Goal: Find contact information: Find contact information

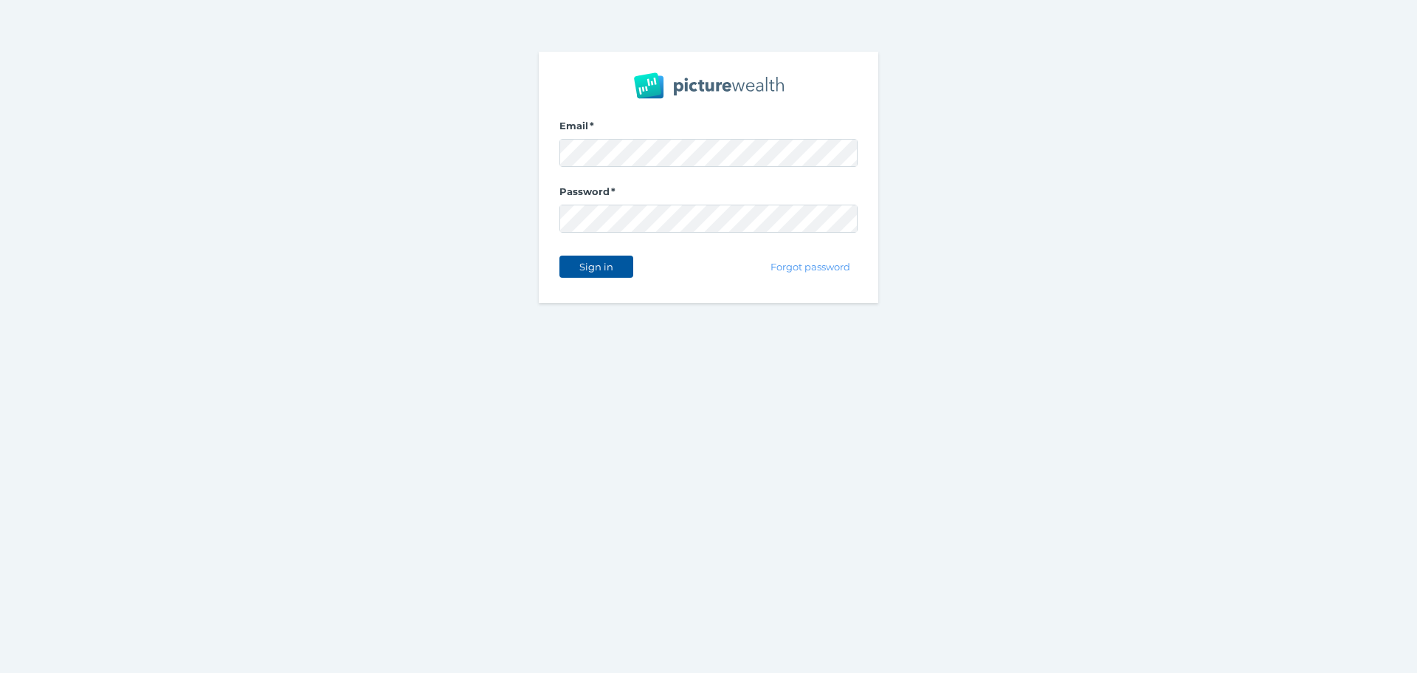
click at [588, 264] on span "Sign in" at bounding box center [596, 267] width 47 height 12
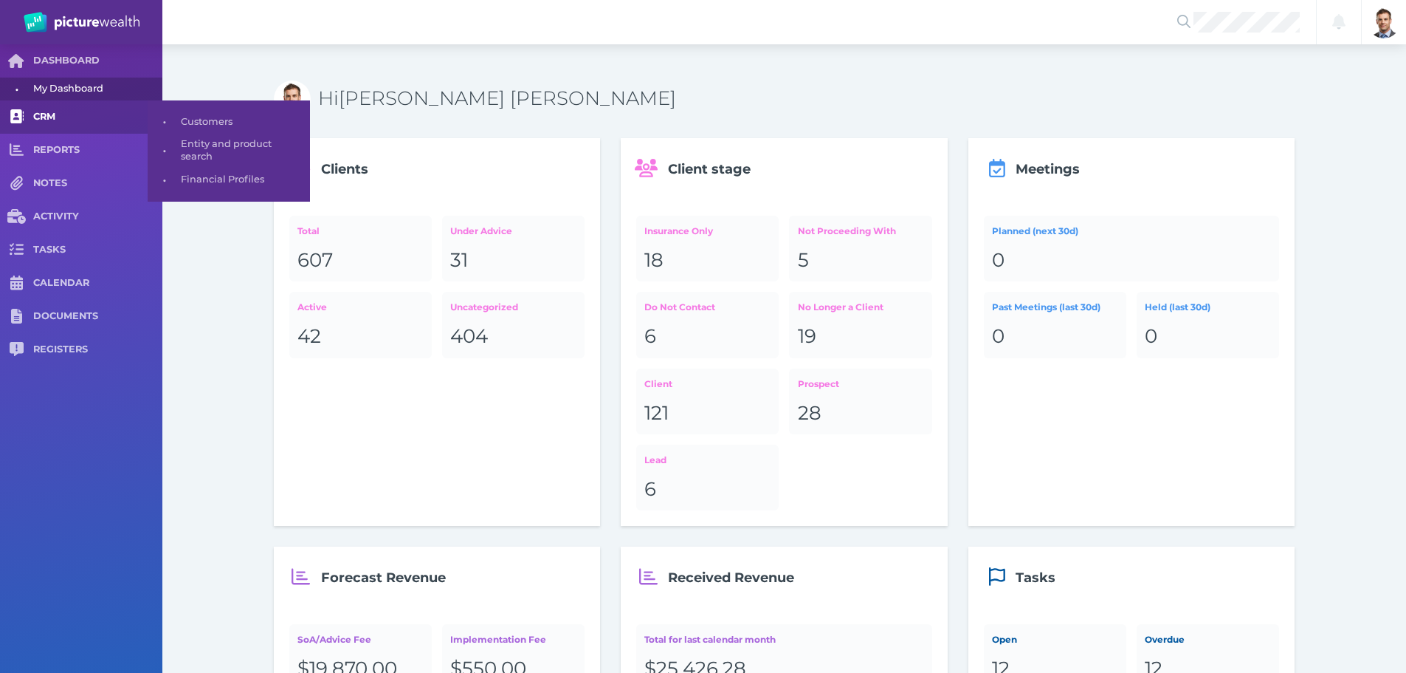
click at [59, 121] on span "CRM" at bounding box center [97, 117] width 129 height 13
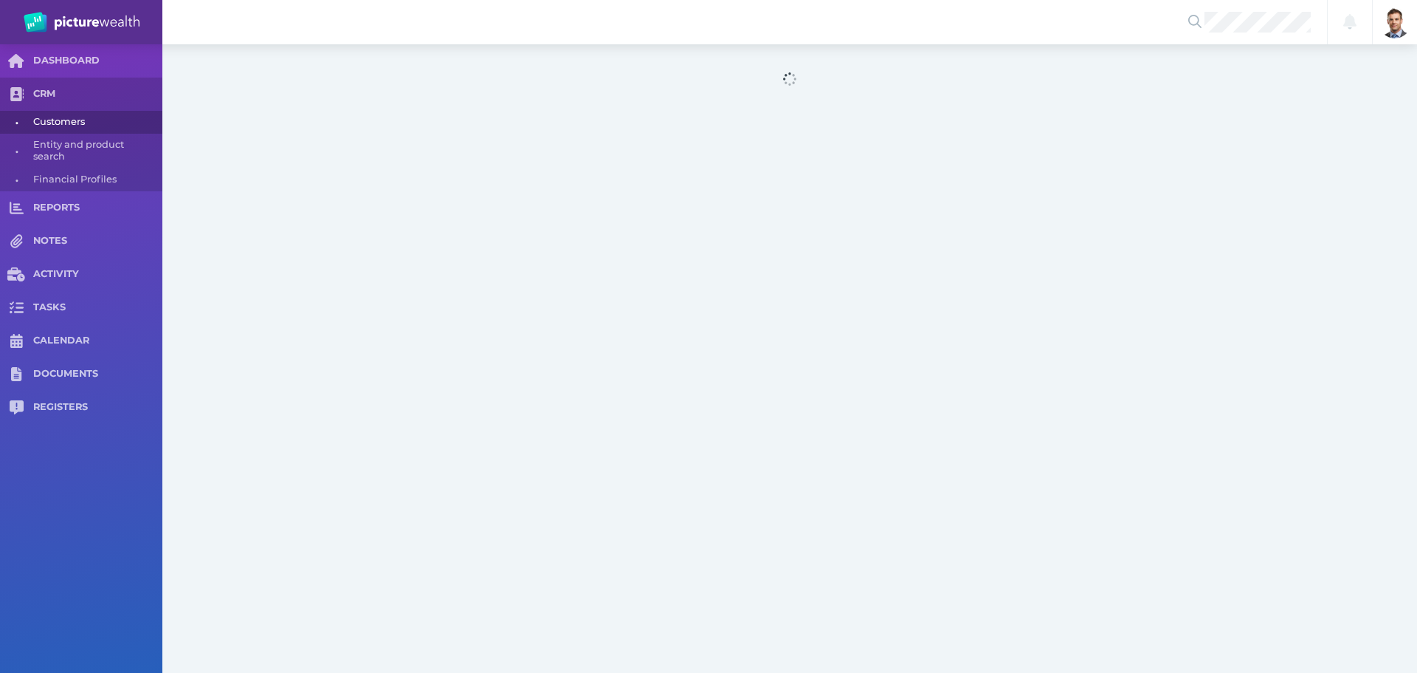
select select "25"
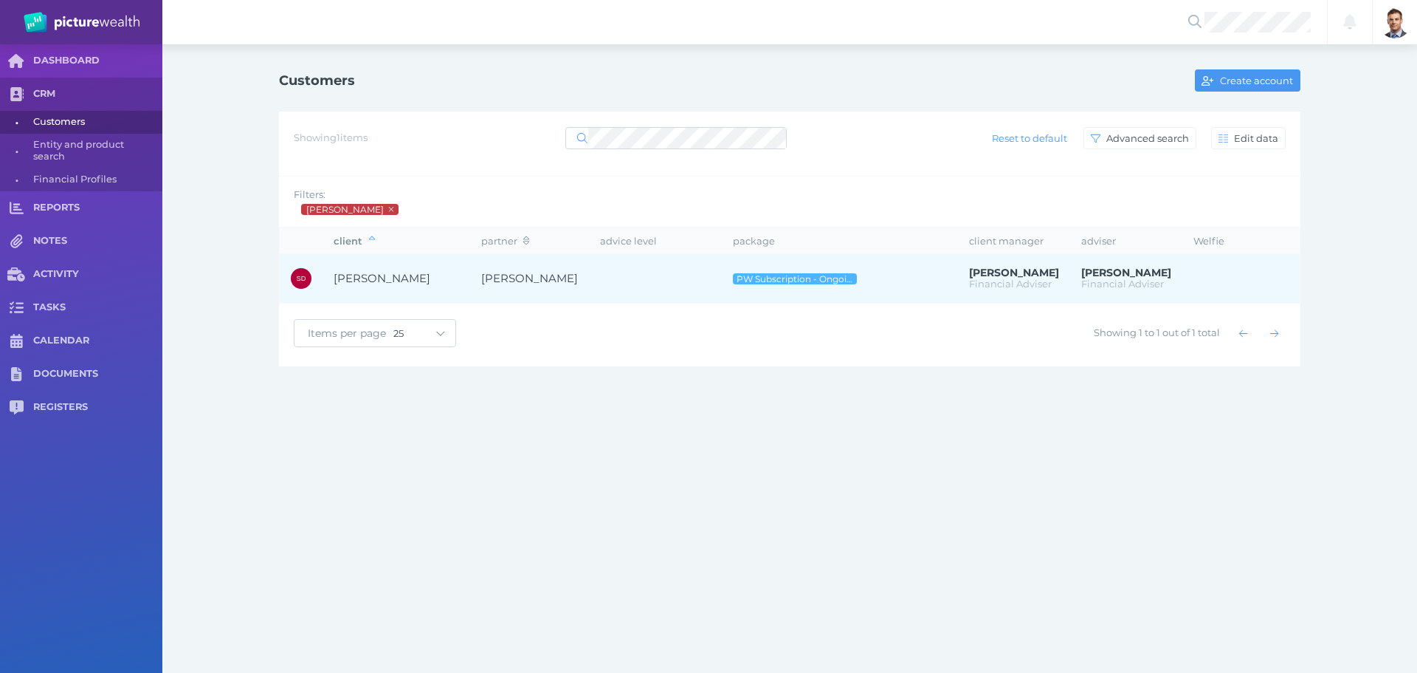
click at [401, 278] on span "[PERSON_NAME]" at bounding box center [382, 278] width 97 height 14
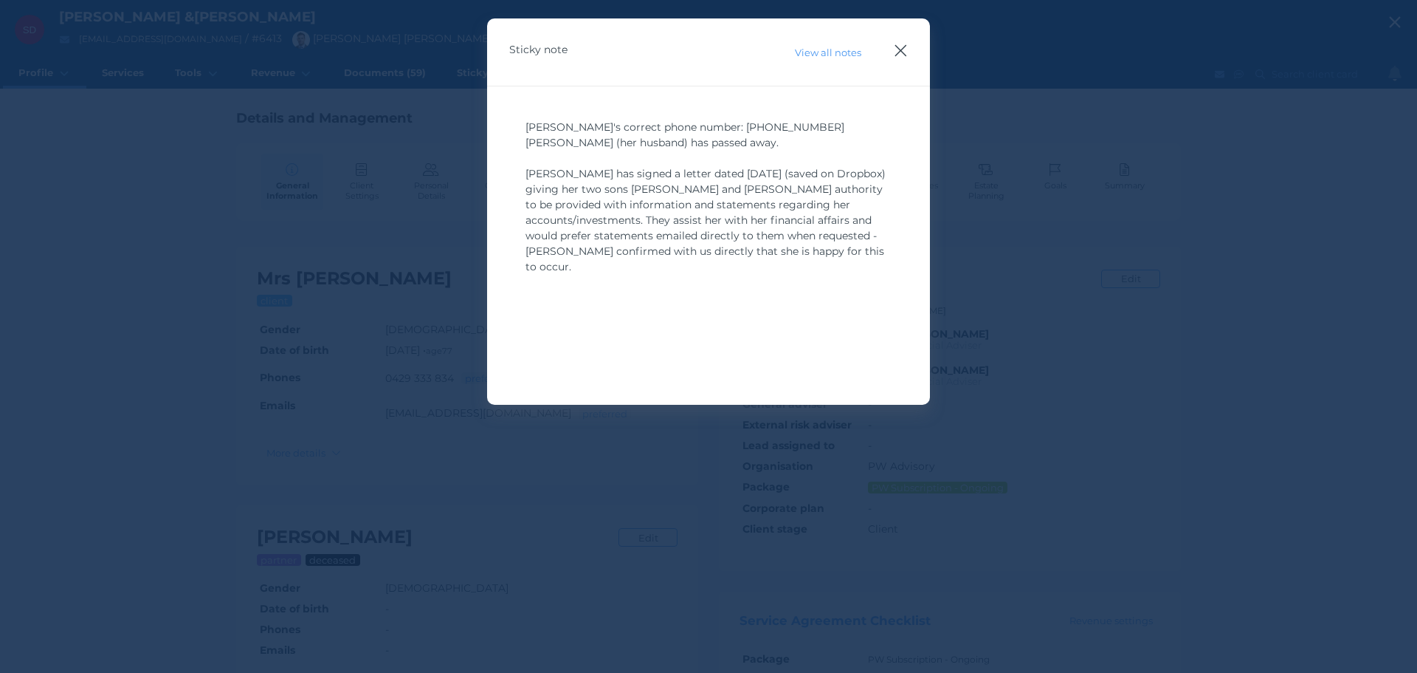
click at [898, 57] on icon "button" at bounding box center [901, 50] width 14 height 18
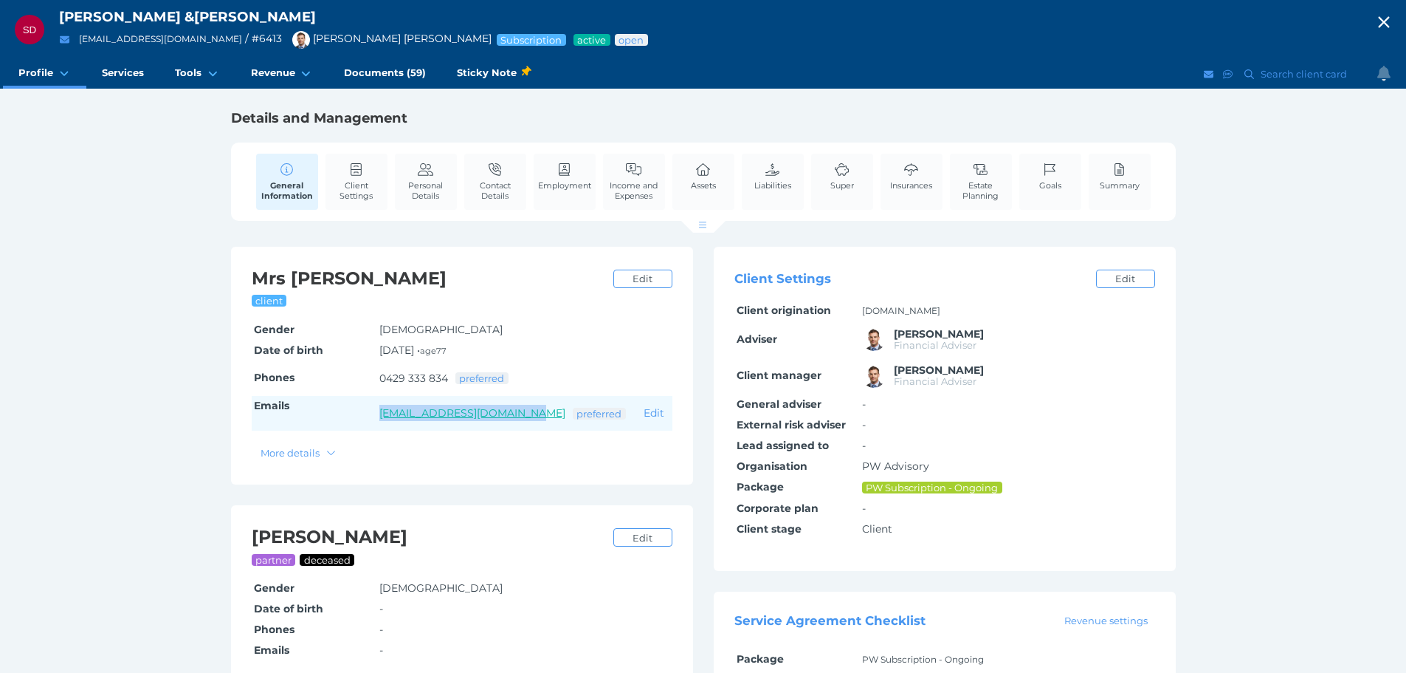
drag, startPoint x: 371, startPoint y: 410, endPoint x: 533, endPoint y: 418, distance: 162.6
click at [533, 418] on tr "Emails [EMAIL_ADDRESS][DOMAIN_NAME] preferred Edit" at bounding box center [462, 413] width 421 height 35
copy tr "[EMAIL_ADDRESS][DOMAIN_NAME]"
